Goal: Transaction & Acquisition: Purchase product/service

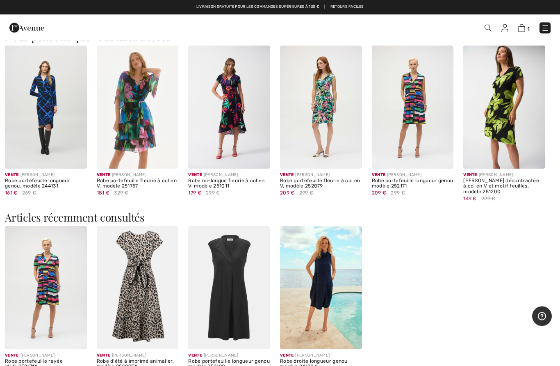
scroll to position [633, 0]
click at [510, 104] on img at bounding box center [504, 106] width 82 height 123
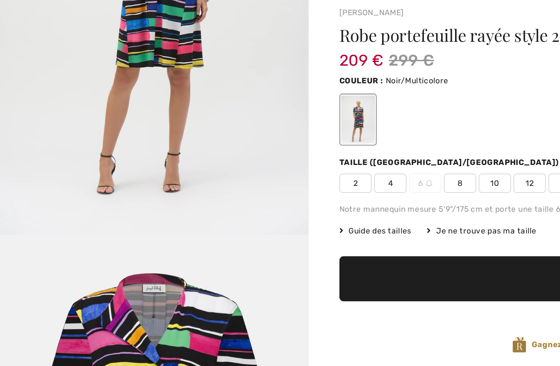
click at [239, 191] on font "Guide des tailles" at bounding box center [241, 194] width 40 height 6
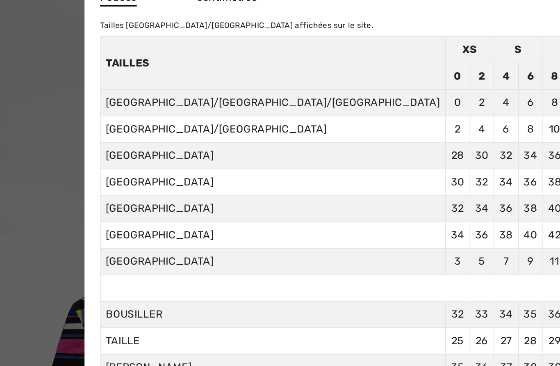
click at [345, 155] on td "38" at bounding box center [353, 163] width 16 height 17
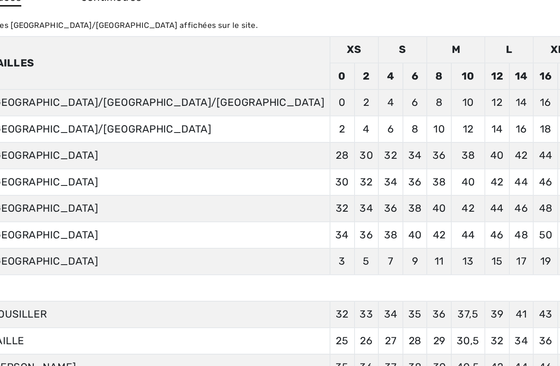
click at [345, 256] on td "29 74" at bounding box center [353, 264] width 16 height 17
